Goal: Information Seeking & Learning: Learn about a topic

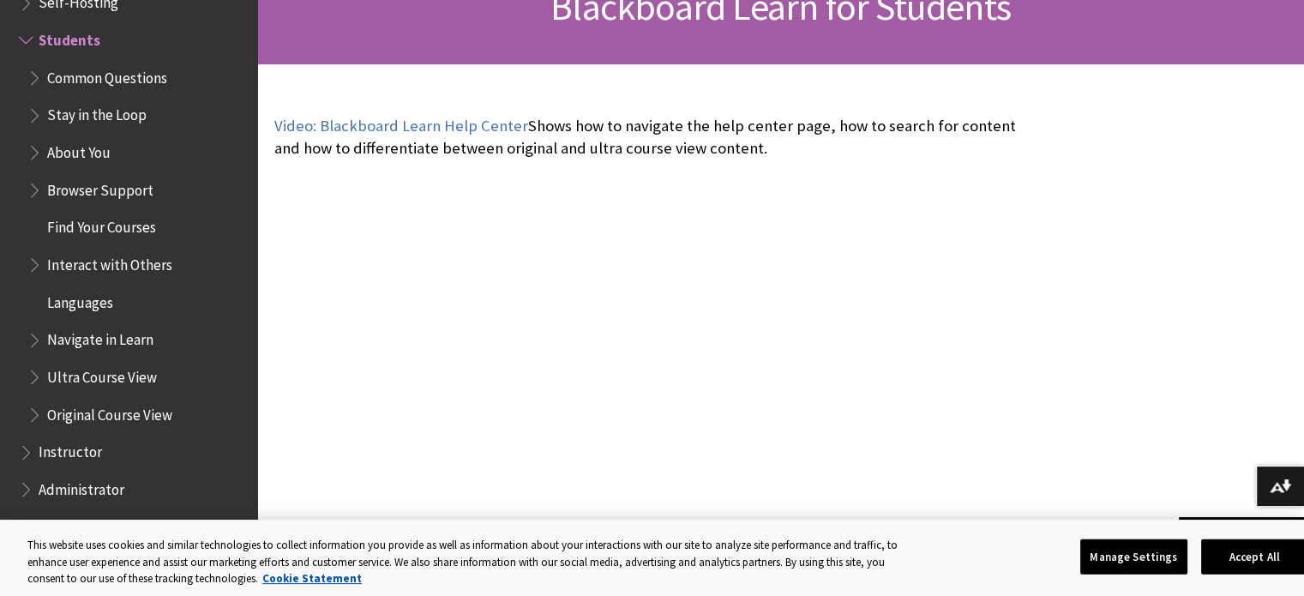
scroll to position [391, 0]
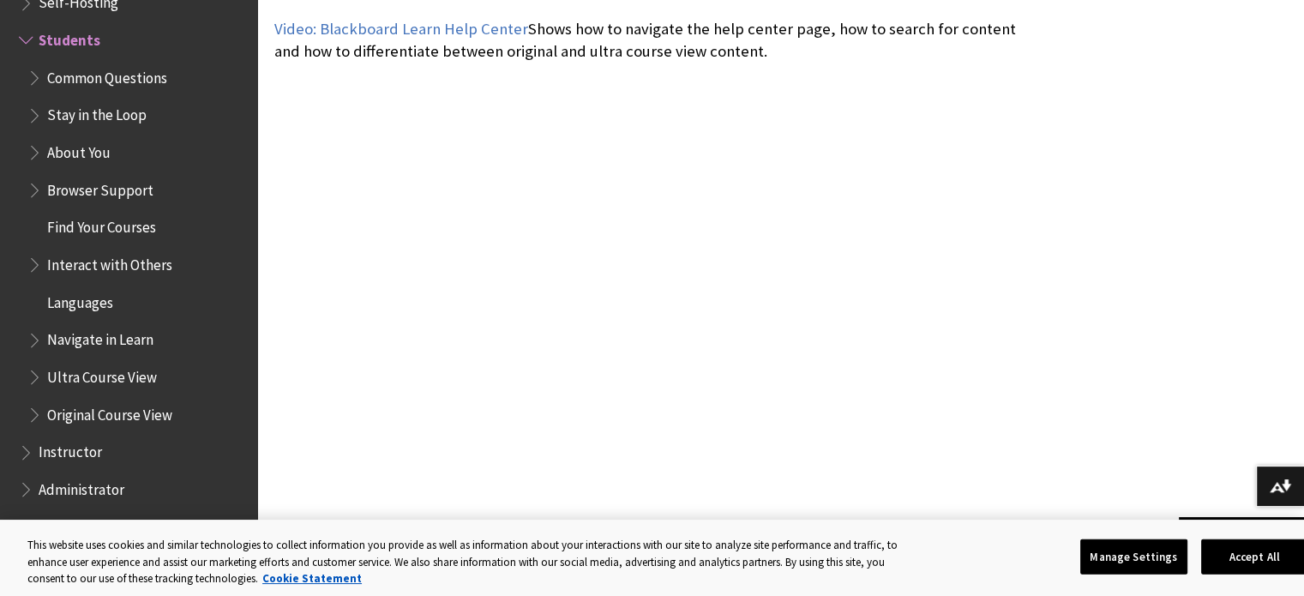
click at [96, 79] on span "Common Questions" at bounding box center [107, 74] width 120 height 23
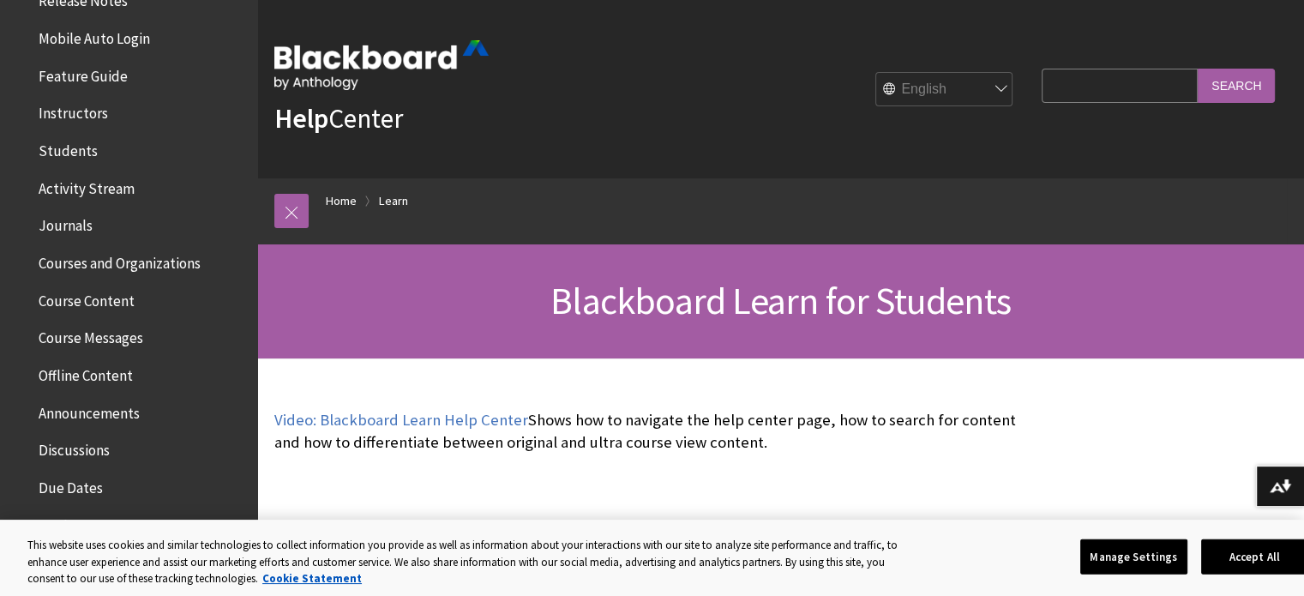
scroll to position [0, 0]
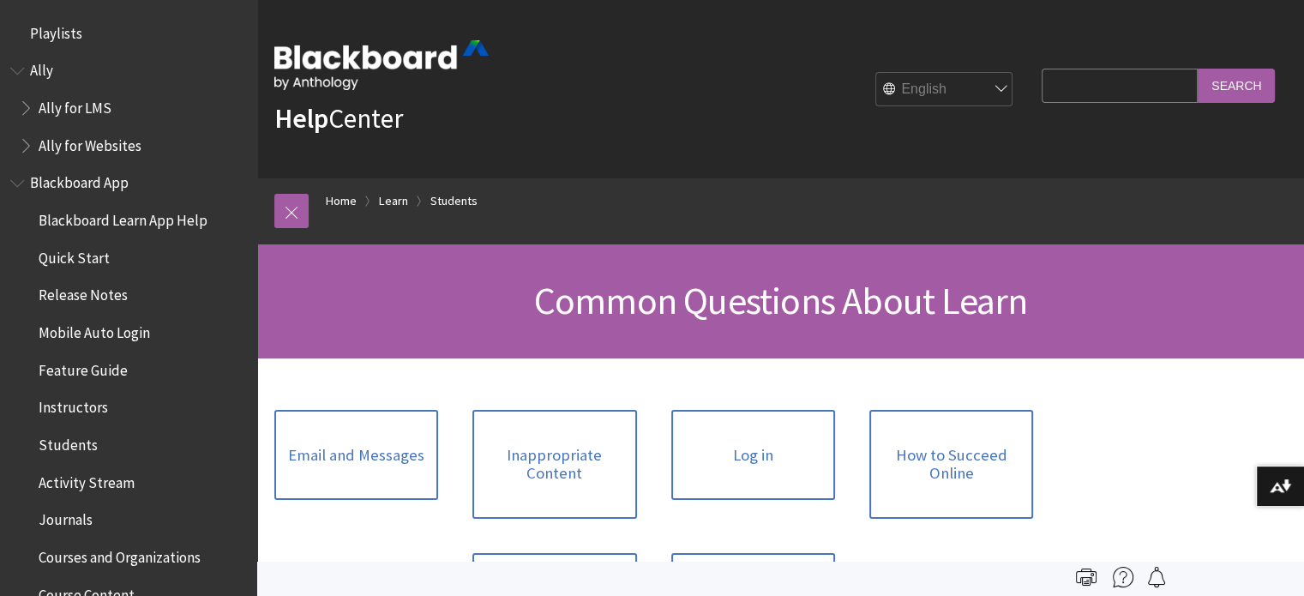
scroll to position [1689, 0]
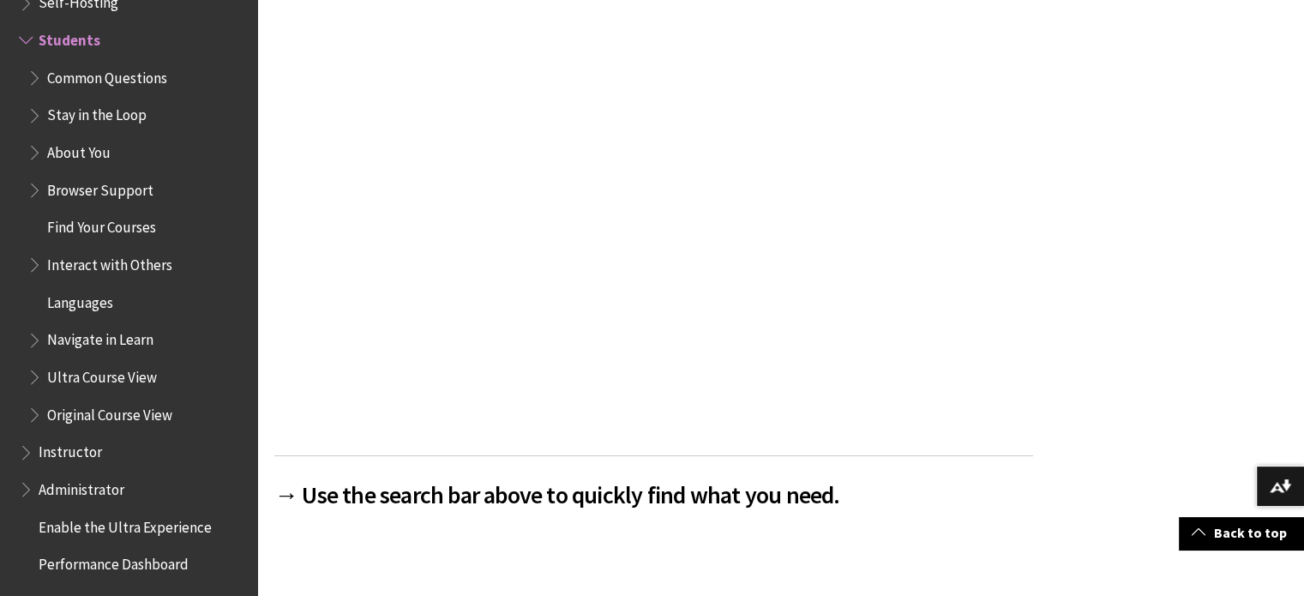
scroll to position [446, 0]
